Goal: Transaction & Acquisition: Purchase product/service

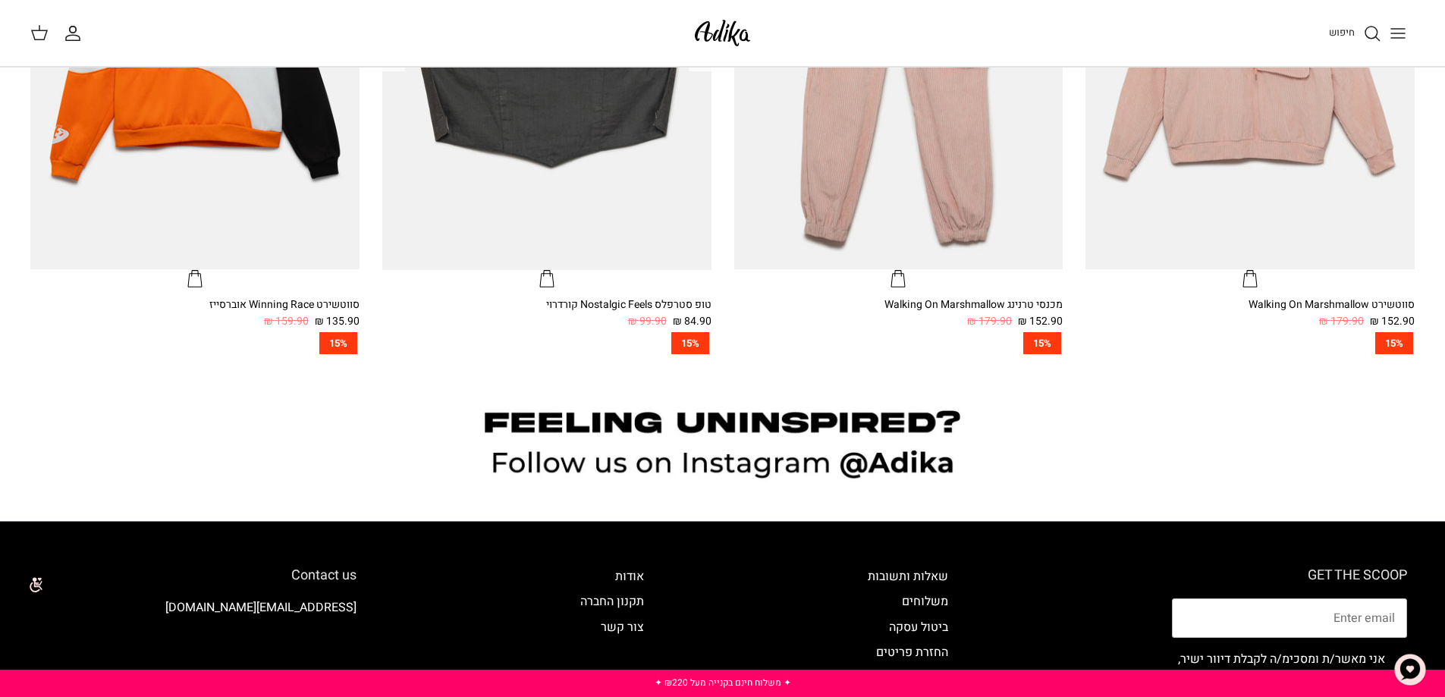
scroll to position [1467, 0]
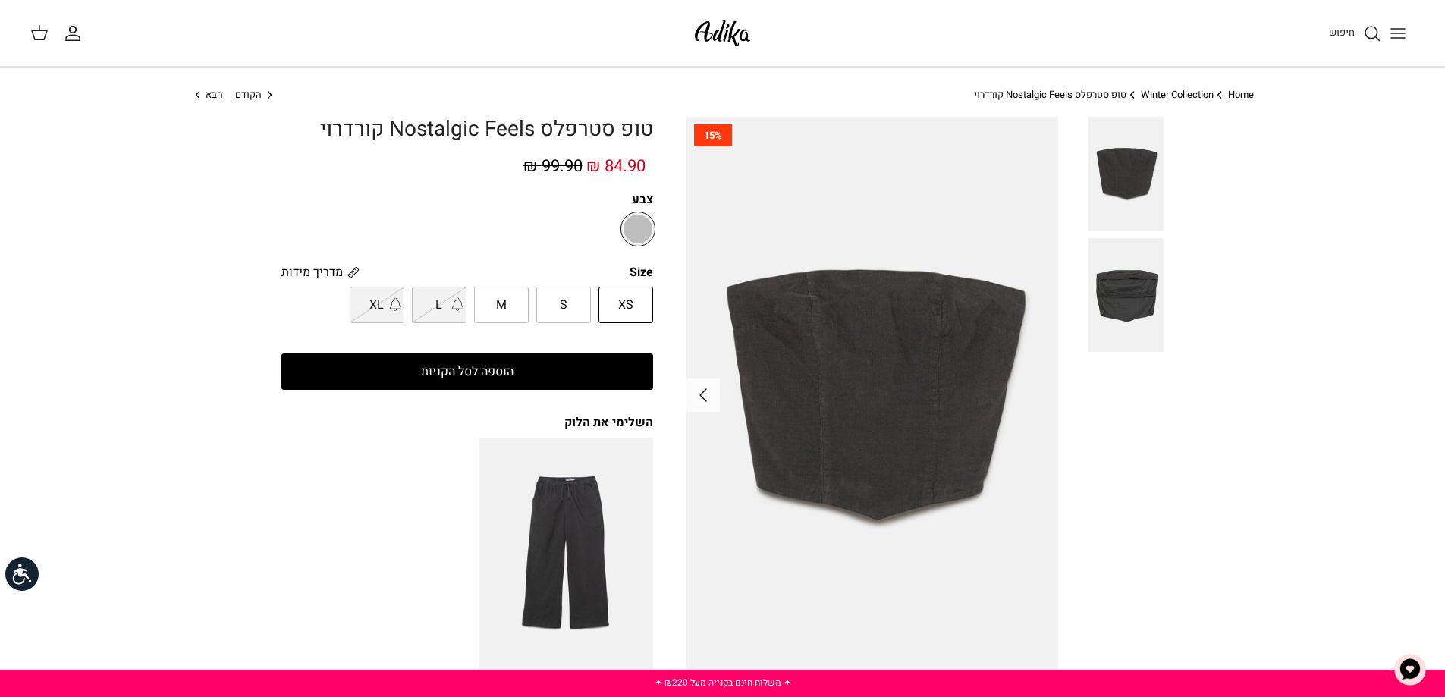
click at [513, 374] on button "הוספה לסל הקניות" at bounding box center [467, 372] width 372 height 36
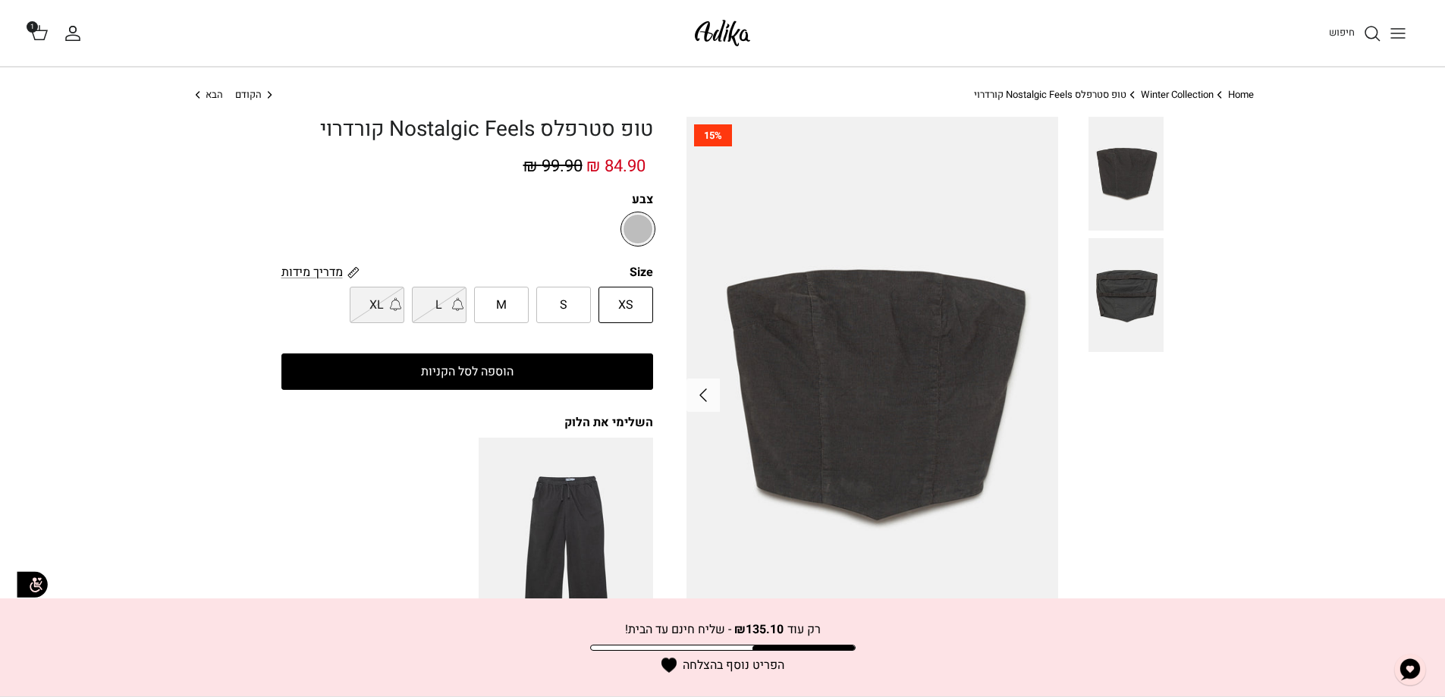
click at [44, 31] on icon at bounding box center [39, 33] width 18 height 18
